Goal: Navigation & Orientation: Find specific page/section

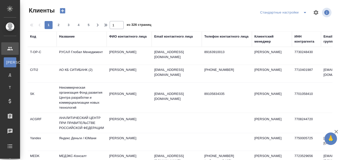
select select "RU"
